Goal: Navigation & Orientation: Find specific page/section

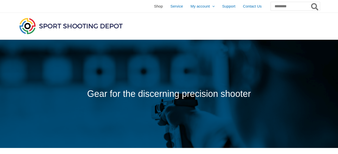
click at [154, 5] on span "Shop" at bounding box center [158, 6] width 9 height 13
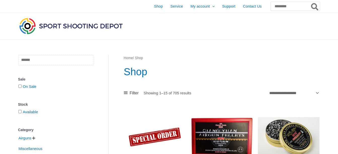
click at [36, 57] on input "text" at bounding box center [55, 60] width 75 height 10
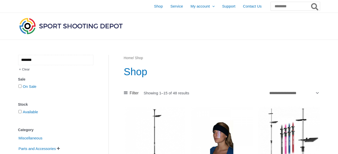
type input "*******"
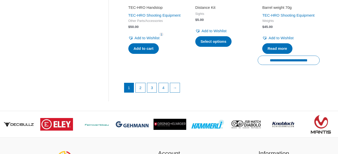
scroll to position [758, 0]
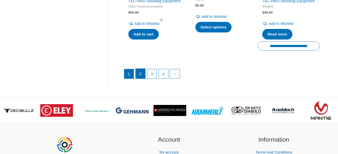
click at [142, 79] on link "2" at bounding box center [141, 74] width 10 height 10
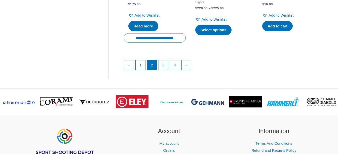
scroll to position [795, 0]
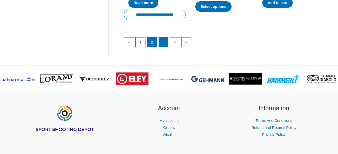
click at [162, 47] on link "3" at bounding box center [164, 42] width 10 height 10
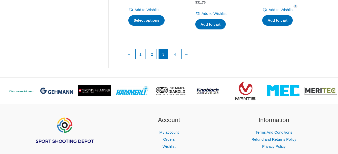
scroll to position [766, 0]
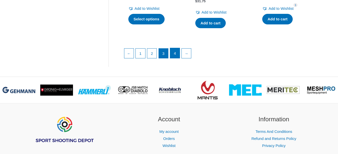
click at [178, 58] on link "4" at bounding box center [175, 53] width 10 height 10
